Goal: Information Seeking & Learning: Learn about a topic

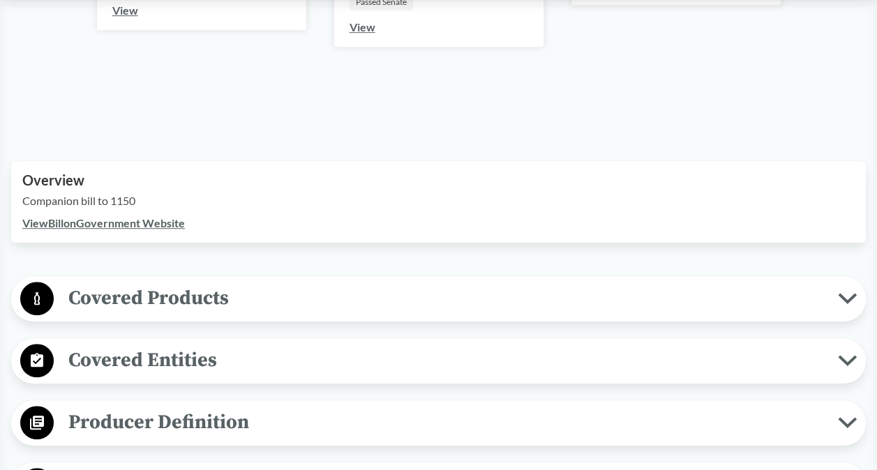
scroll to position [419, 0]
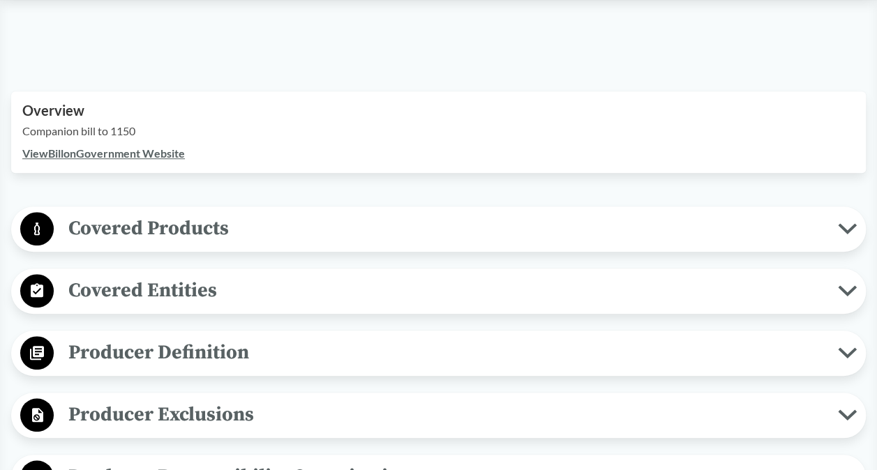
click at [847, 230] on icon at bounding box center [847, 228] width 15 height 7
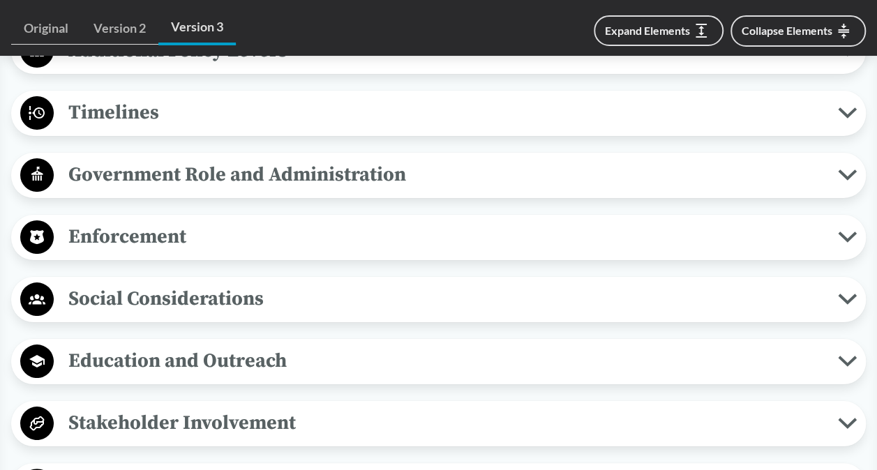
scroll to position [2512, 0]
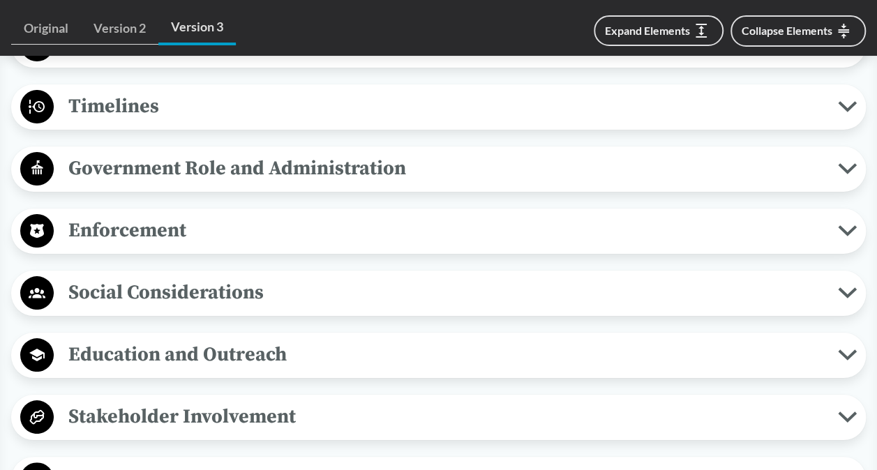
click at [491, 184] on span "Government Role and Administration" at bounding box center [446, 168] width 784 height 31
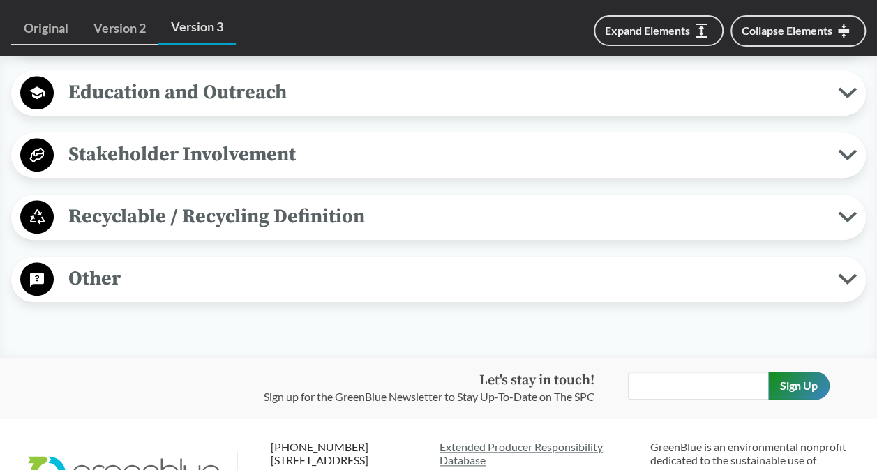
scroll to position [3210, 0]
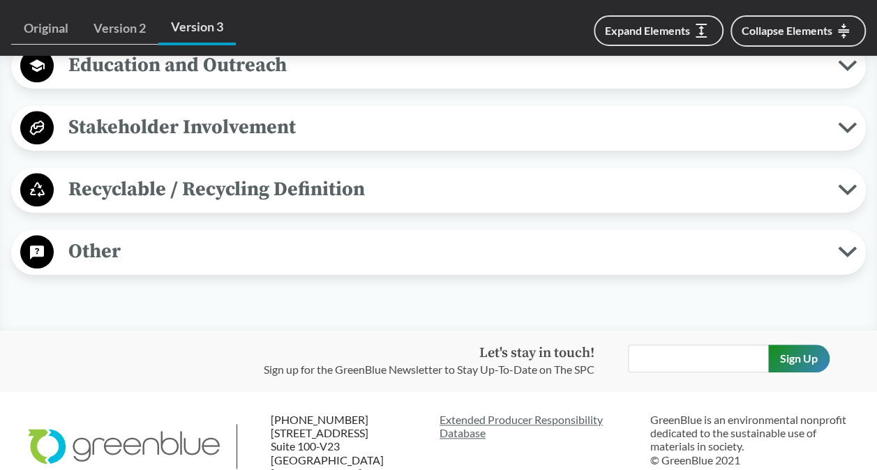
click at [498, 205] on span "Recyclable / Recycling Definition" at bounding box center [446, 189] width 784 height 31
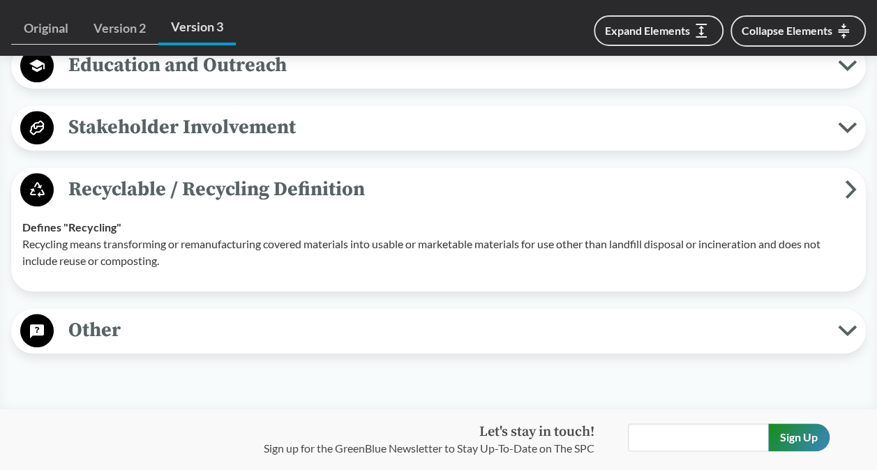
click at [468, 346] on span "Other" at bounding box center [446, 330] width 784 height 31
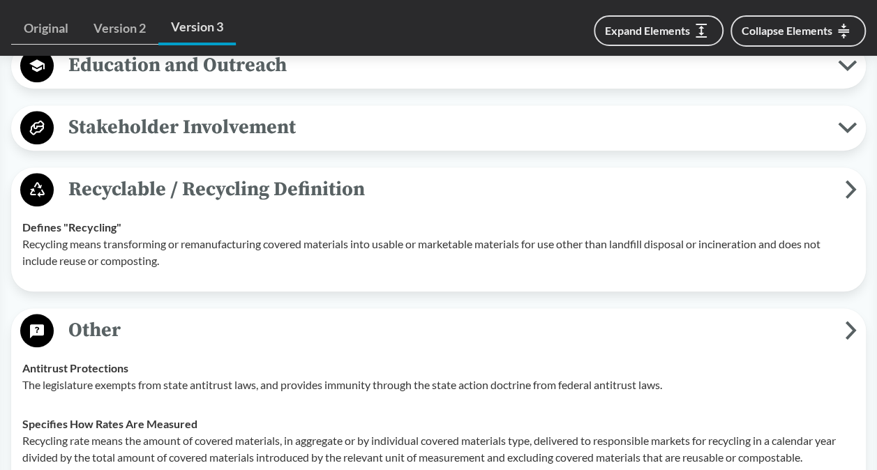
click at [522, 143] on span "Stakeholder Involvement" at bounding box center [446, 127] width 784 height 31
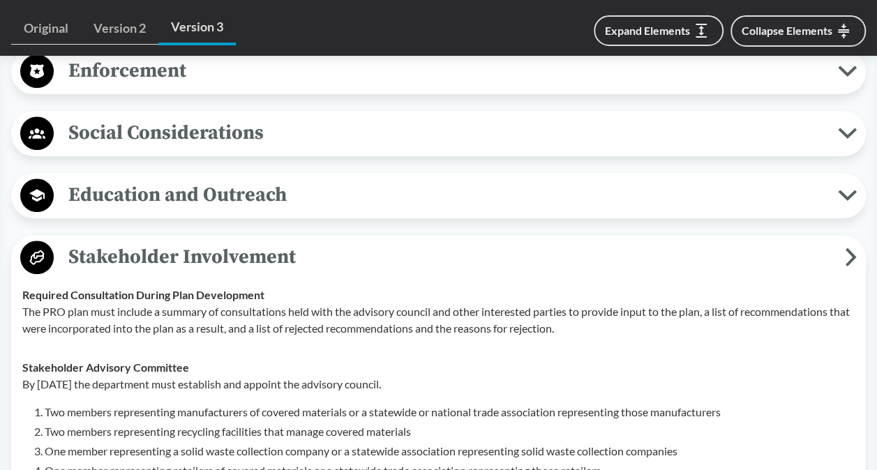
scroll to position [3071, 0]
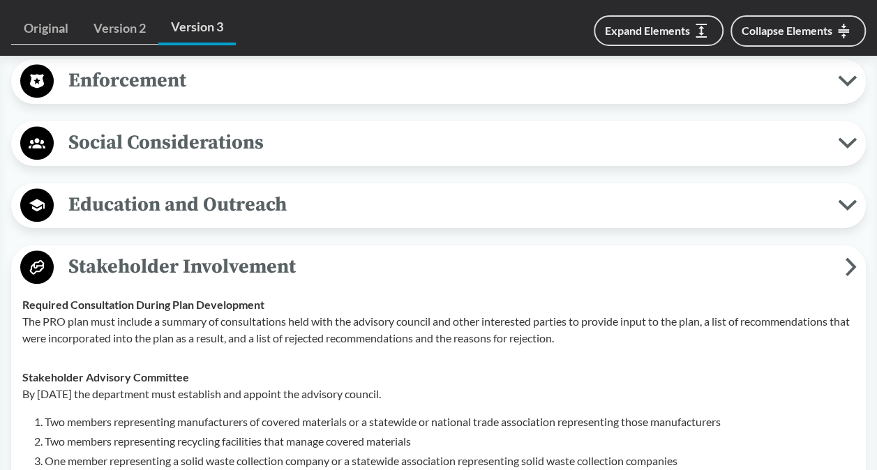
click at [523, 158] on span "Social Considerations" at bounding box center [446, 142] width 784 height 31
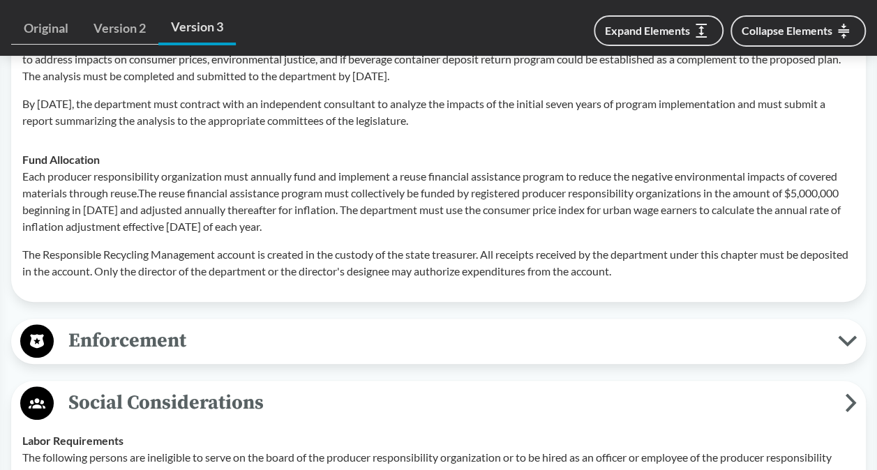
scroll to position [2791, 0]
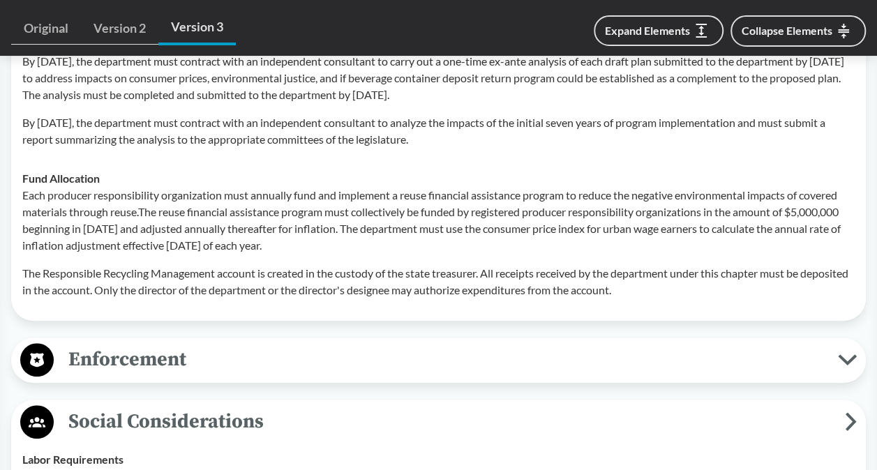
click at [541, 375] on span "Enforcement" at bounding box center [446, 359] width 784 height 31
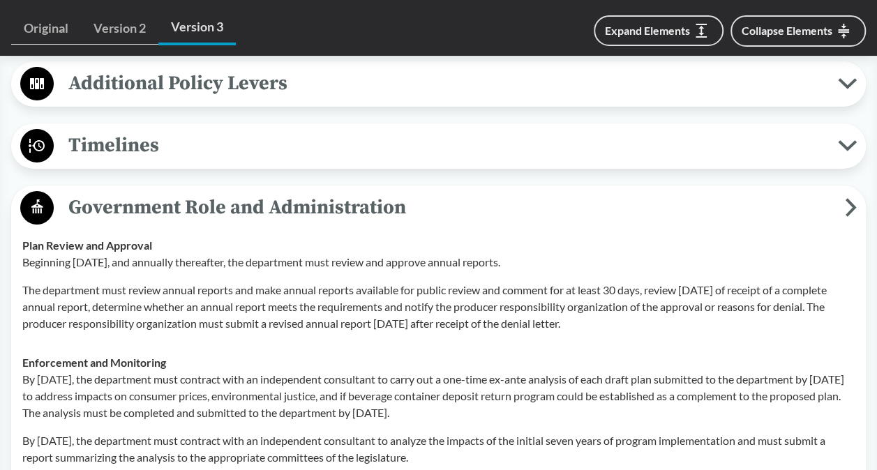
scroll to position [2442, 0]
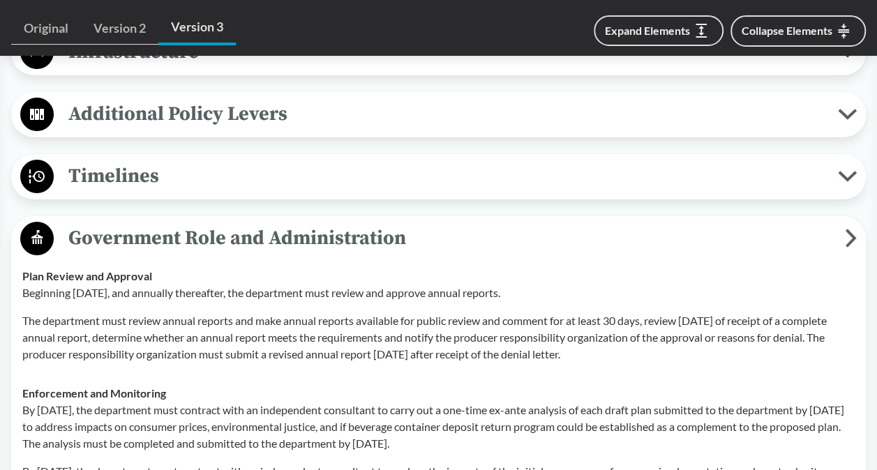
click at [830, 192] on span "Timelines" at bounding box center [446, 176] width 784 height 31
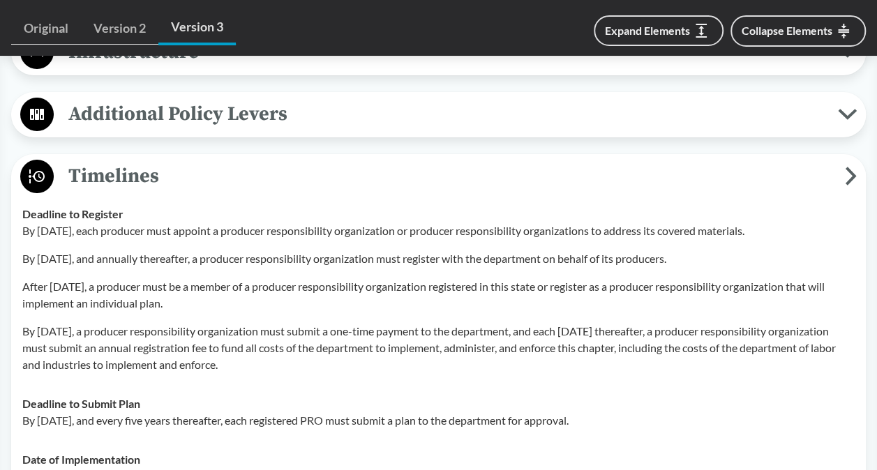
click at [845, 186] on icon at bounding box center [851, 176] width 12 height 19
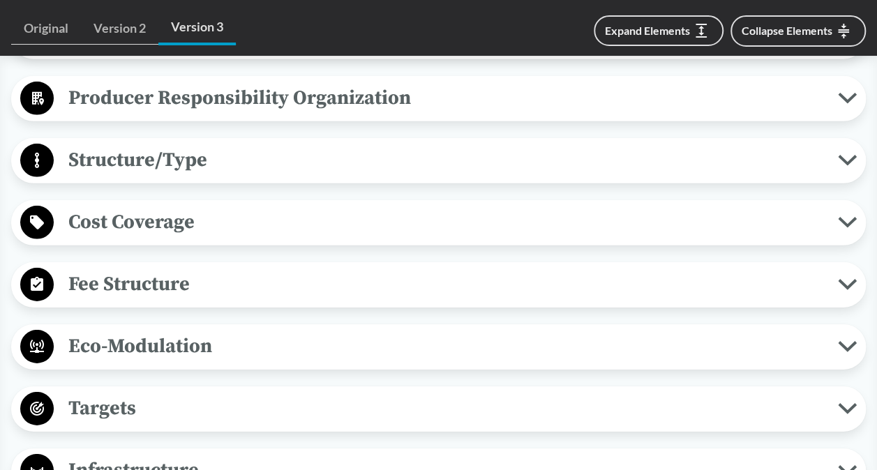
scroll to position [2094, 0]
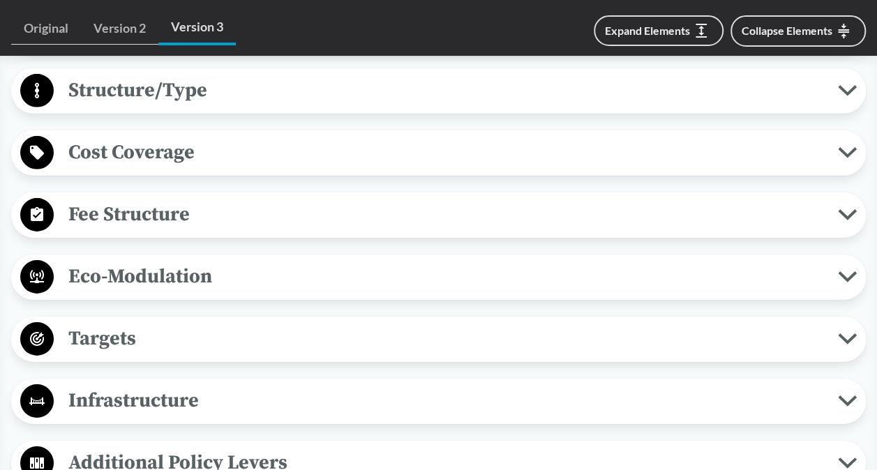
click at [507, 168] on span "Cost Coverage" at bounding box center [446, 152] width 784 height 31
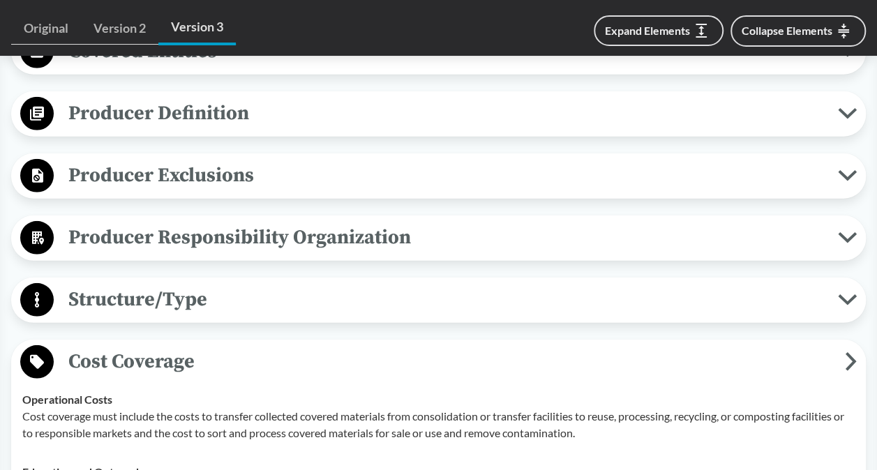
scroll to position [1814, 0]
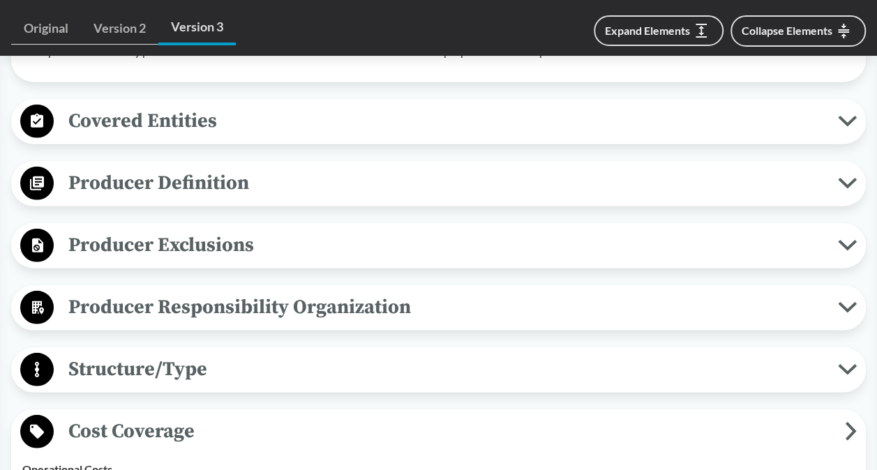
click at [544, 323] on span "Producer Responsibility Organization" at bounding box center [446, 307] width 784 height 31
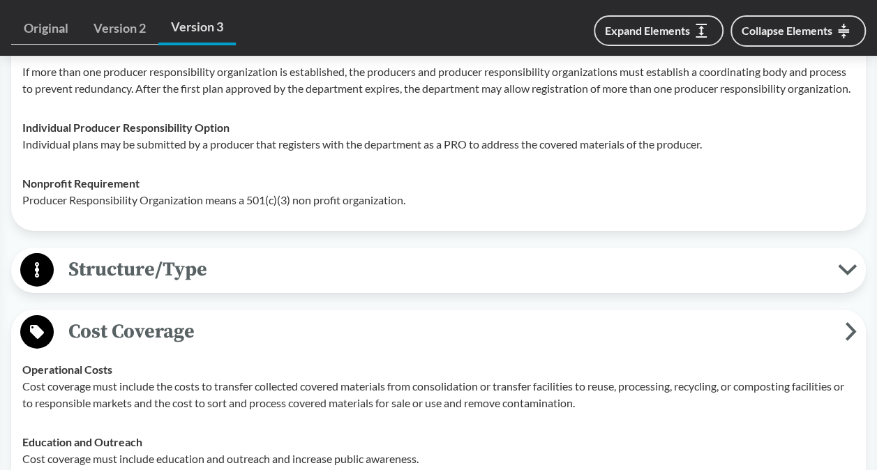
scroll to position [2163, 0]
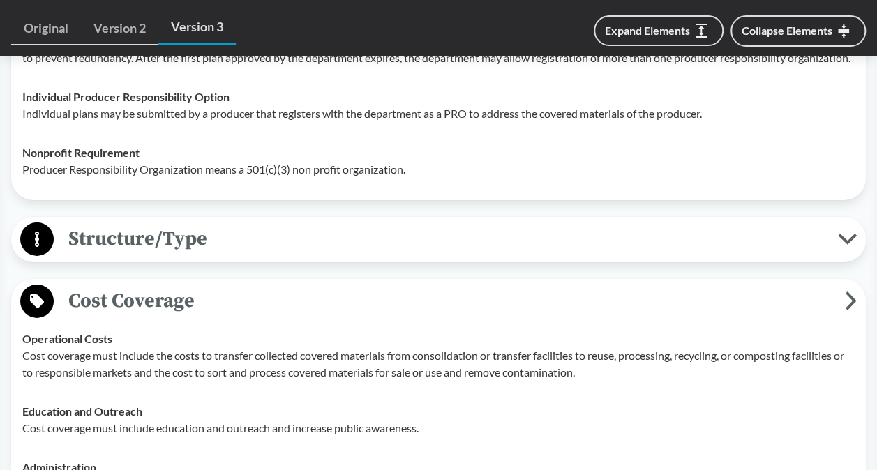
click at [550, 255] on span "Structure/Type" at bounding box center [446, 238] width 784 height 31
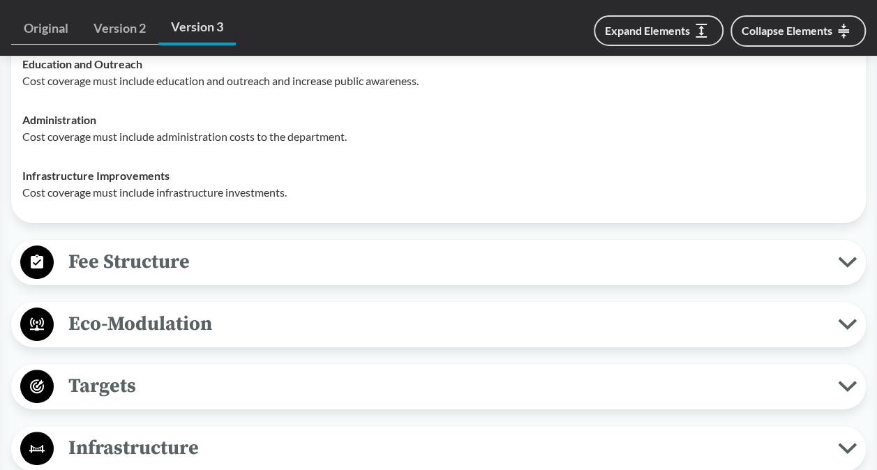
scroll to position [2652, 0]
click at [596, 277] on span "Fee Structure" at bounding box center [446, 261] width 784 height 31
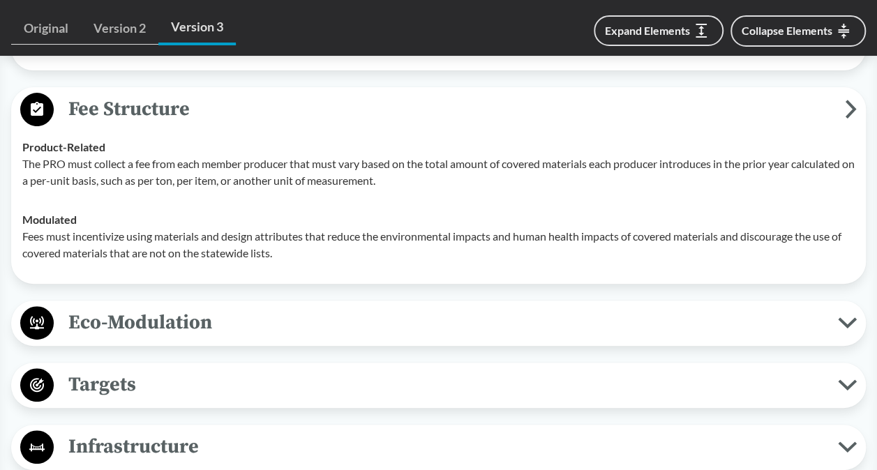
scroll to position [2861, 0]
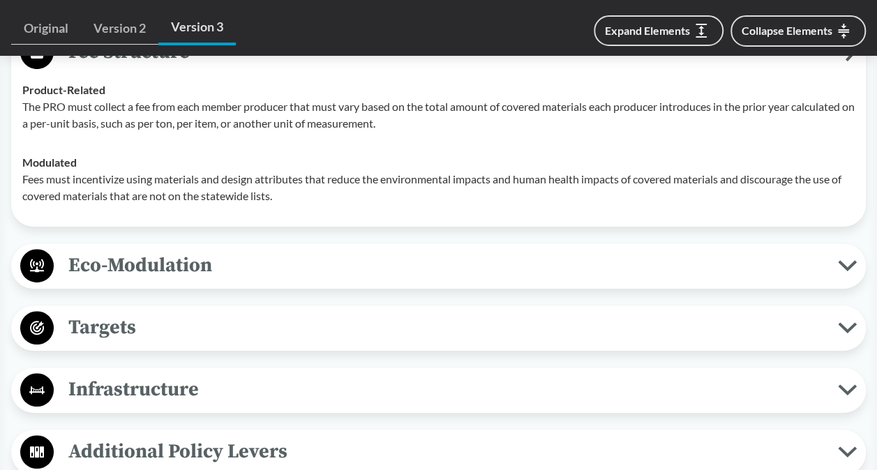
click at [597, 281] on span "Eco-Modulation" at bounding box center [446, 265] width 784 height 31
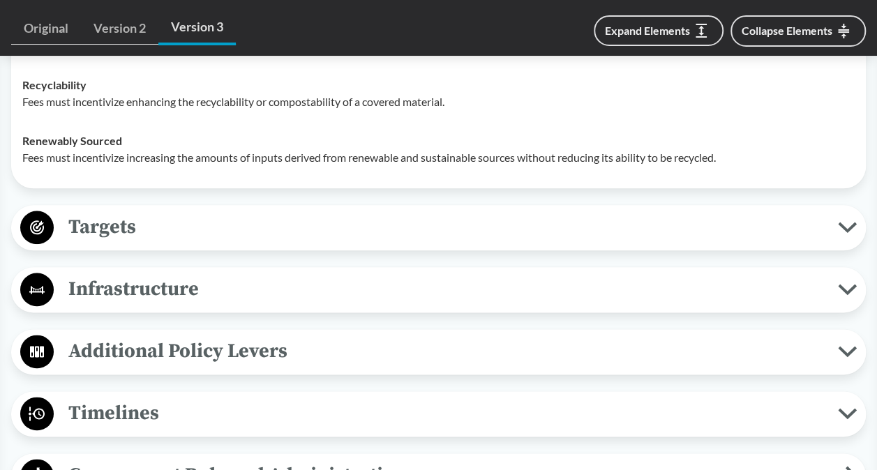
scroll to position [3350, 0]
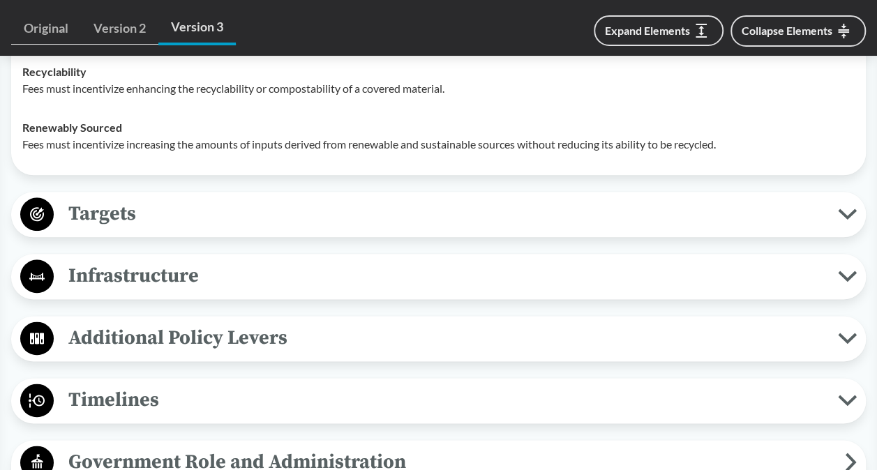
click at [611, 230] on span "Targets" at bounding box center [446, 213] width 784 height 31
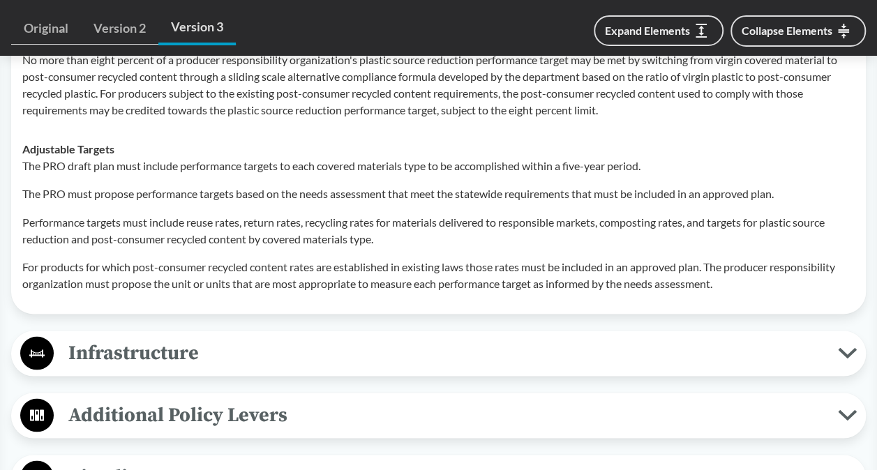
scroll to position [3768, 0]
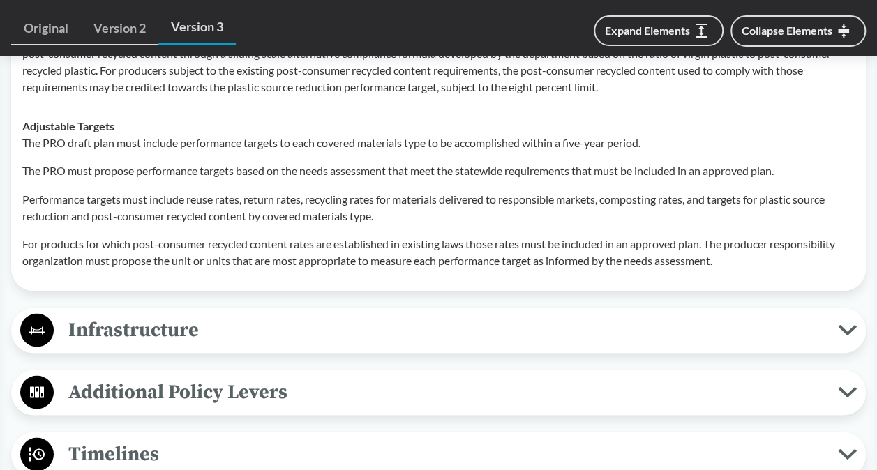
click at [513, 345] on span "Infrastructure" at bounding box center [446, 329] width 784 height 31
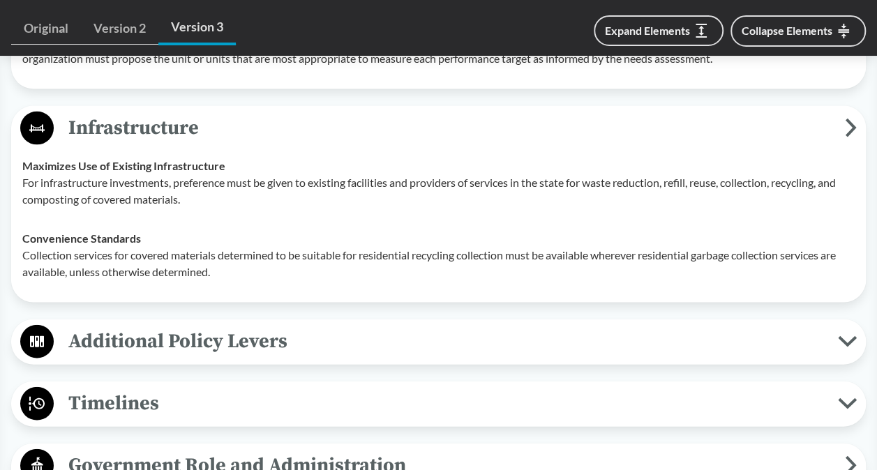
scroll to position [4048, 0]
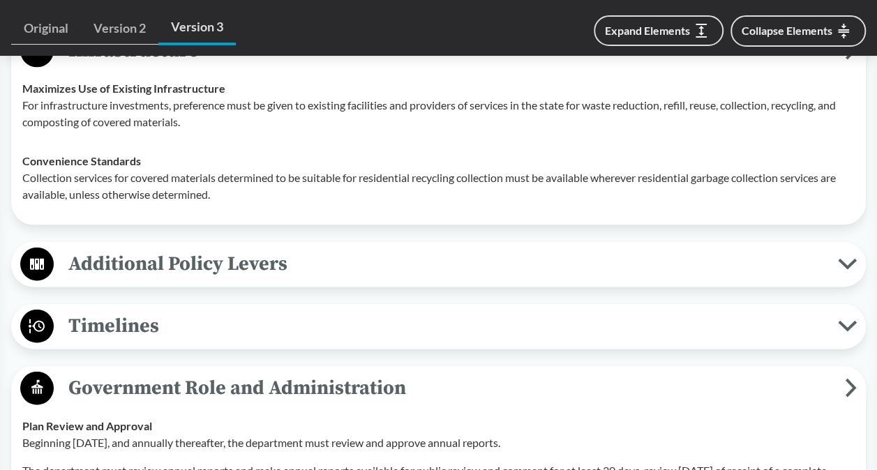
click at [419, 280] on span "Additional Policy Levers" at bounding box center [446, 263] width 784 height 31
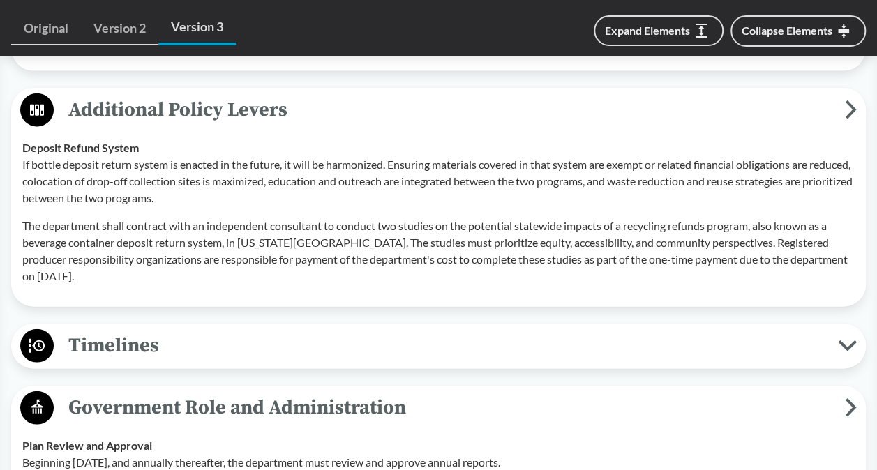
scroll to position [4257, 0]
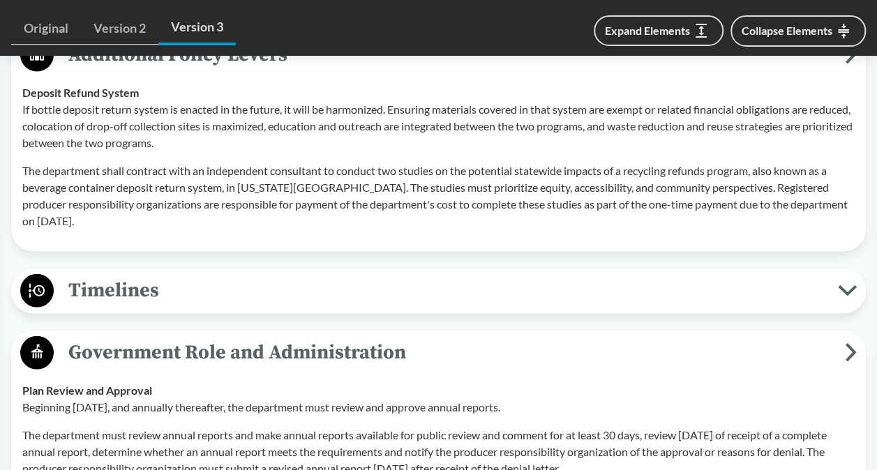
click at [452, 306] on span "Timelines" at bounding box center [446, 290] width 784 height 31
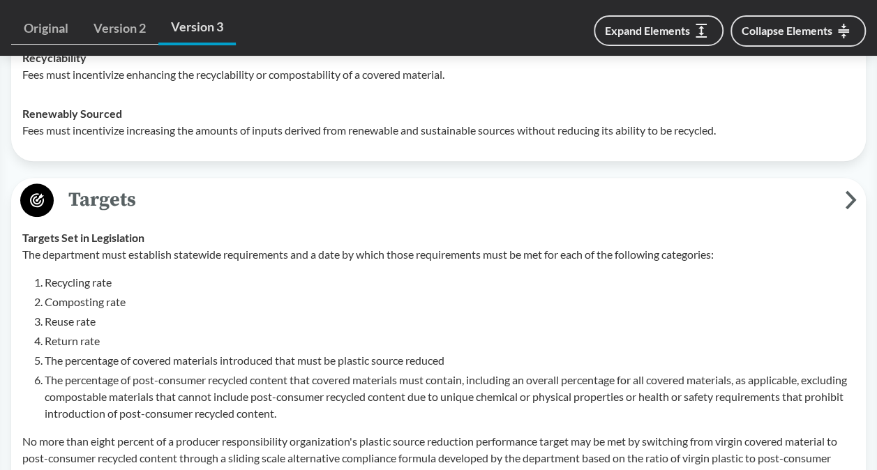
scroll to position [3068, 0]
